Goal: Task Accomplishment & Management: Use online tool/utility

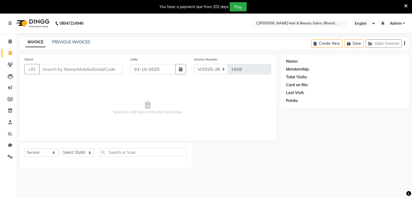
select select "7828"
select select "service"
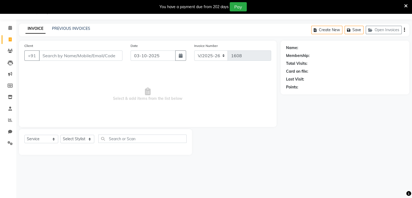
click at [46, 56] on input "Client" at bounding box center [81, 55] width 84 height 10
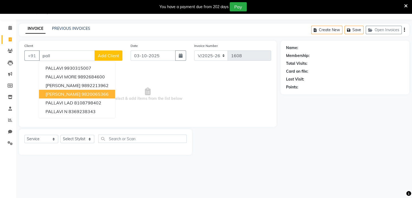
click at [75, 93] on span "[PERSON_NAME]" at bounding box center [63, 93] width 35 height 5
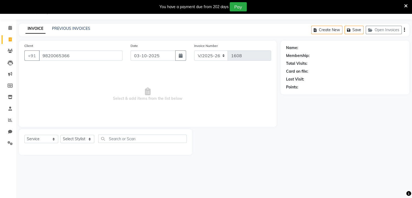
type input "9820065366"
click at [304, 49] on link "[PERSON_NAME]" at bounding box center [315, 48] width 30 height 6
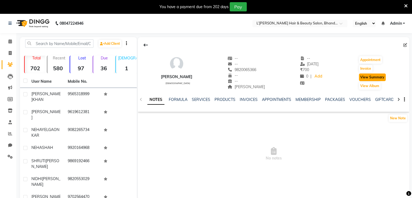
click at [366, 78] on button "View Summary" at bounding box center [372, 77] width 27 height 8
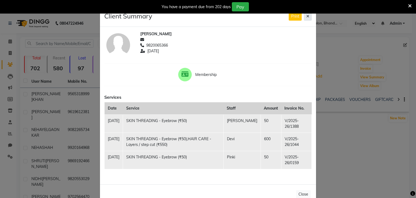
click at [307, 16] on icon at bounding box center [308, 16] width 3 height 4
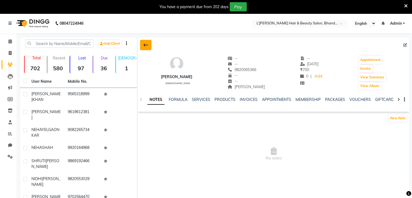
click at [145, 43] on icon at bounding box center [146, 45] width 4 height 4
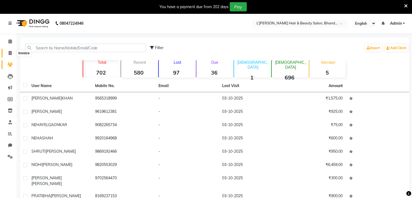
click at [10, 53] on icon at bounding box center [10, 53] width 3 height 4
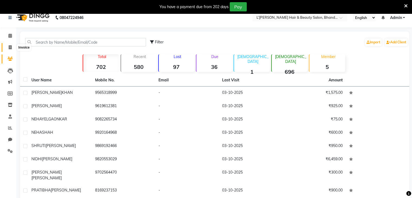
select select "7828"
select select "service"
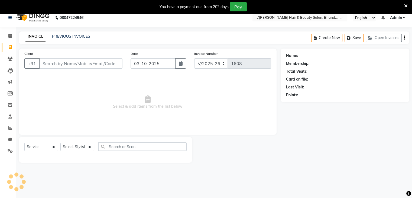
scroll to position [14, 0]
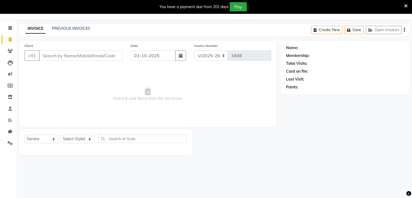
click at [48, 53] on input "Client" at bounding box center [81, 55] width 84 height 10
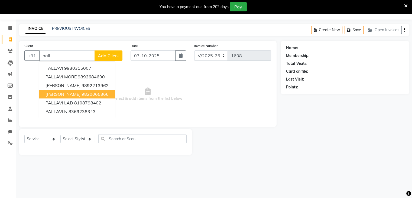
click at [62, 93] on span "[PERSON_NAME]" at bounding box center [63, 93] width 35 height 5
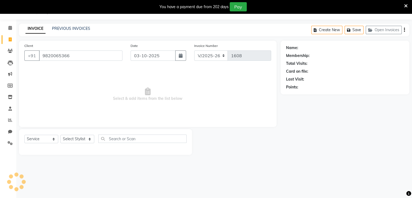
type input "9820065366"
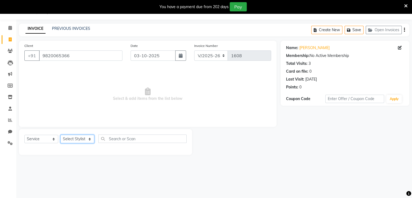
click at [72, 142] on select "Select Stylist Devi DIS Mamta Pinki [PERSON_NAME] Shweta Uma UNKNOWN [PERSON_NA…" at bounding box center [77, 139] width 34 height 8
select select "70653"
click at [60, 135] on select "Select Stylist Devi DIS Mamta Pinki [PERSON_NAME] Shweta Uma UNKNOWN [PERSON_NA…" at bounding box center [77, 139] width 34 height 8
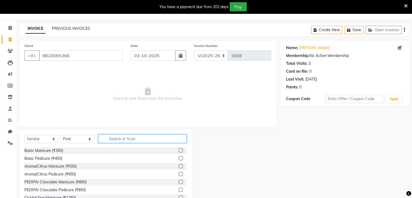
click at [109, 138] on input "text" at bounding box center [142, 138] width 88 height 8
type input "thread"
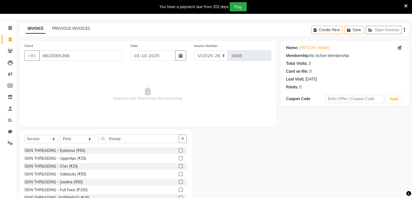
click at [179, 151] on label at bounding box center [181, 150] width 4 height 4
click at [179, 151] on input "checkbox" at bounding box center [181, 151] width 4 height 4
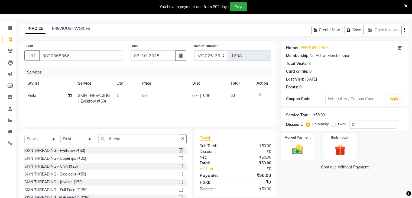
checkbox input "false"
click at [297, 155] on img at bounding box center [298, 149] width 18 height 13
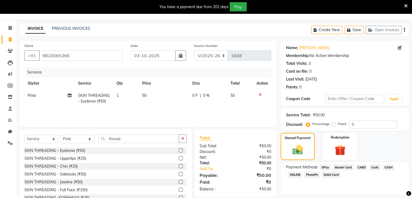
click at [373, 166] on span "Cash." at bounding box center [375, 167] width 11 height 6
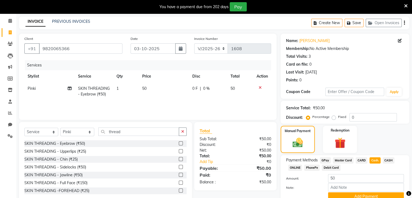
scroll to position [24, 0]
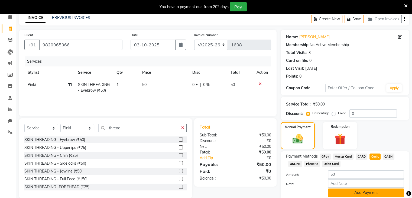
click at [380, 196] on button "Add Payment" at bounding box center [366, 192] width 76 height 8
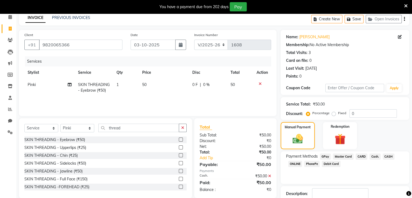
scroll to position [60, 0]
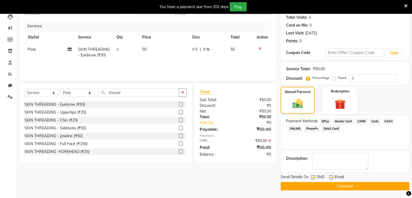
click at [351, 184] on button "Checkout" at bounding box center [345, 186] width 129 height 8
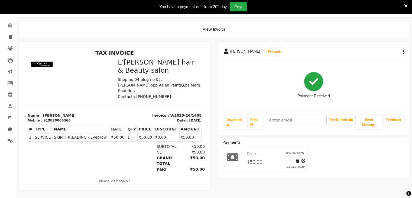
click at [405, 6] on icon at bounding box center [407, 6] width 4 height 5
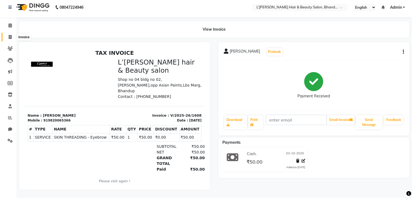
click at [10, 35] on icon at bounding box center [10, 37] width 3 height 4
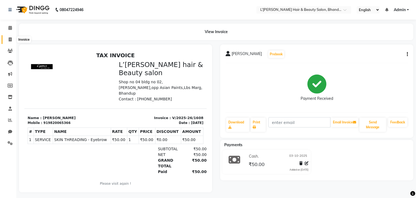
select select "7828"
select select "service"
